Goal: Transaction & Acquisition: Purchase product/service

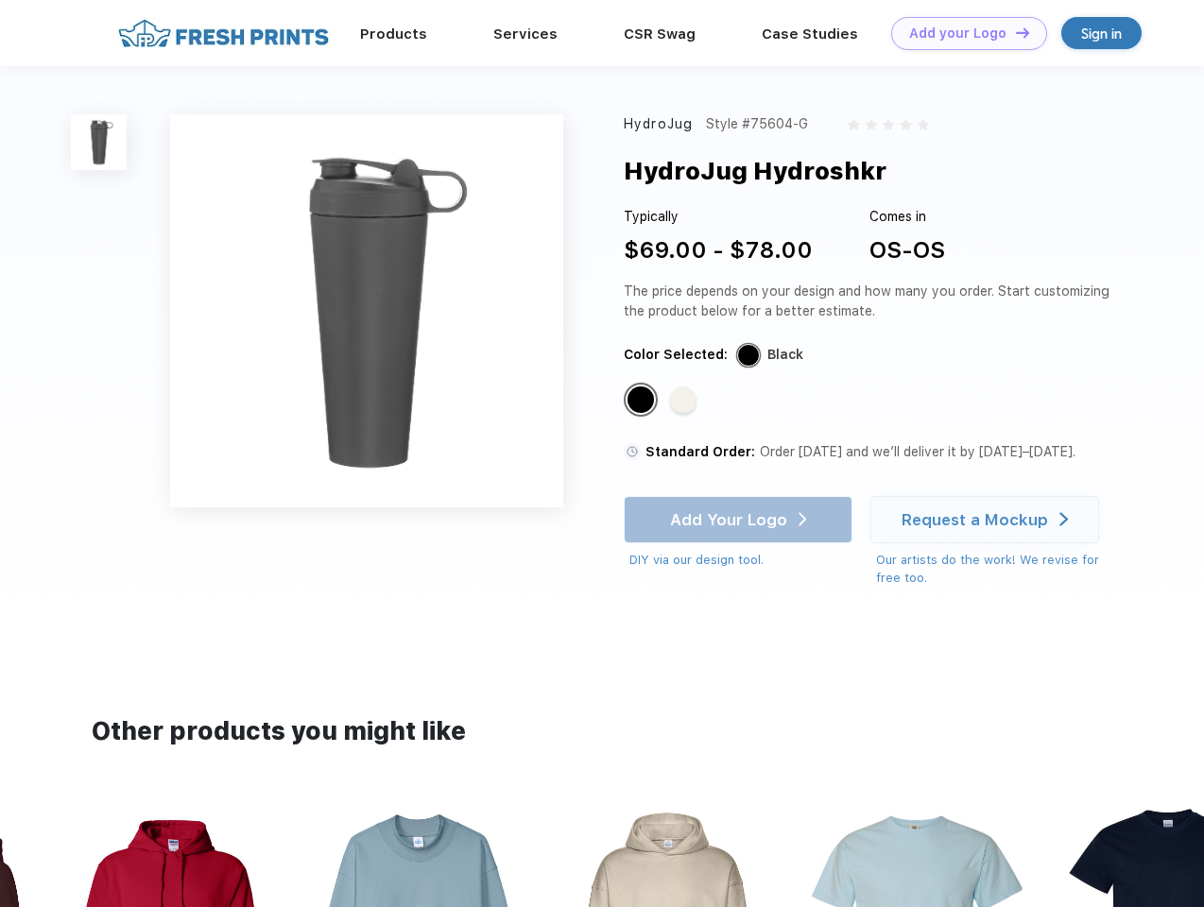
click at [962, 33] on link "Add your Logo Design Tool" at bounding box center [969, 33] width 156 height 33
click at [0, 0] on div "Design Tool" at bounding box center [0, 0] width 0 height 0
click at [1014, 32] on link "Add your Logo Design Tool" at bounding box center [969, 33] width 156 height 33
click at [99, 142] on img at bounding box center [99, 142] width 56 height 56
click at [642, 401] on div "Standard Color" at bounding box center [640, 399] width 26 height 26
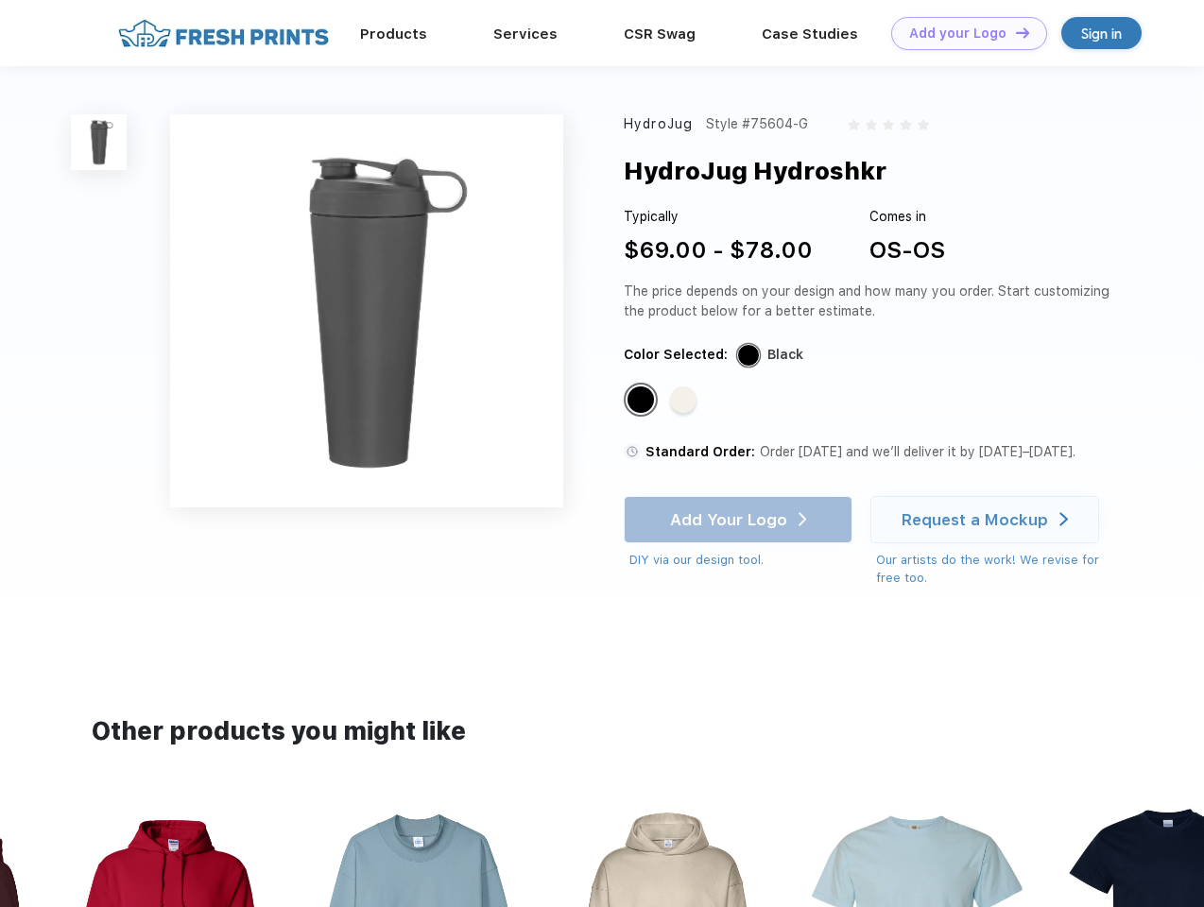
click at [685, 401] on div "Standard Color" at bounding box center [683, 399] width 26 height 26
click at [740, 520] on div "Add Your Logo DIY via our design tool. Ah shoot! This product isn't up in our d…" at bounding box center [738, 533] width 229 height 74
click at [987, 520] on div "Request a Mockup" at bounding box center [974, 519] width 146 height 19
click at [602, 856] on img at bounding box center [667, 925] width 212 height 241
